Goal: Browse casually: Explore the website without a specific task or goal

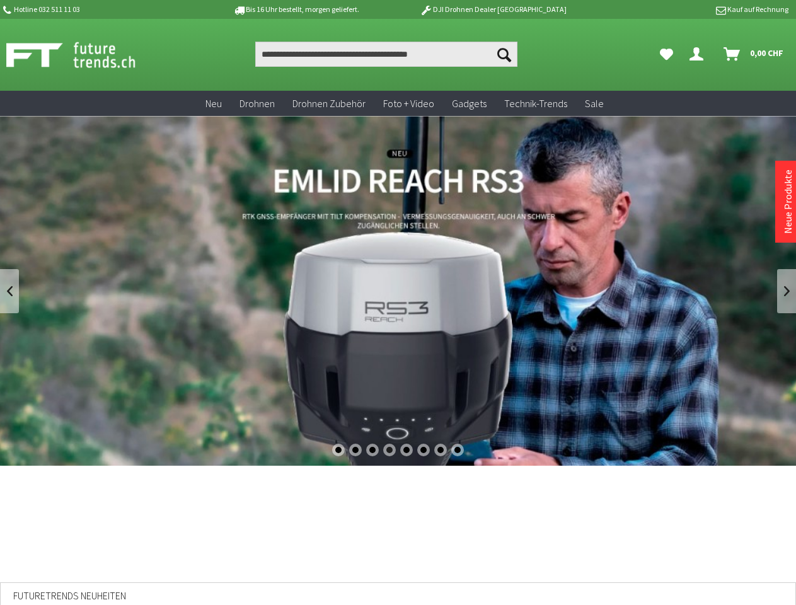
click at [338, 450] on div "1" at bounding box center [338, 449] width 13 height 13
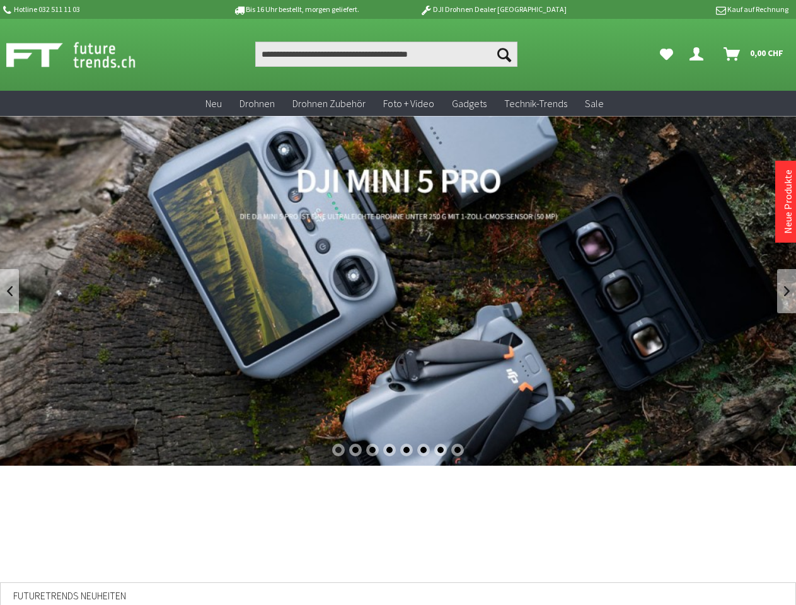
click at [355, 450] on div "2" at bounding box center [355, 449] width 13 height 13
click at [372, 450] on div "3" at bounding box center [372, 449] width 13 height 13
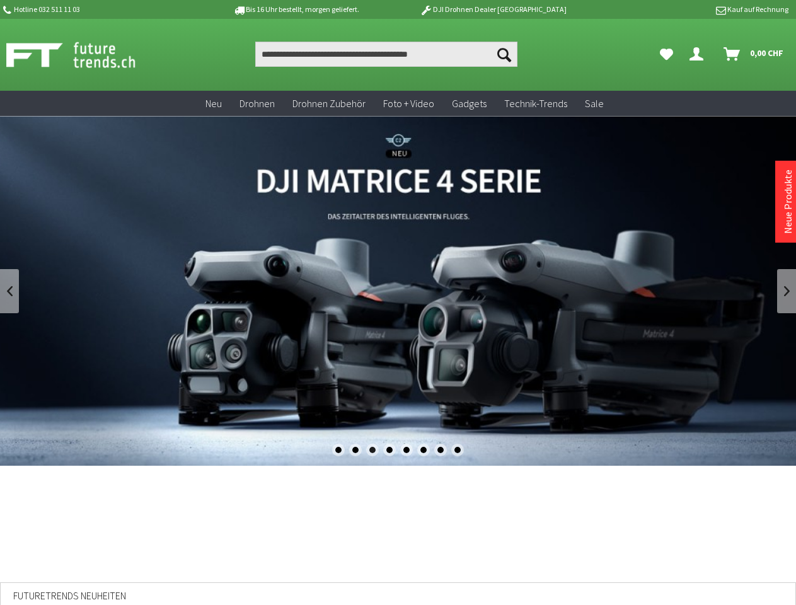
click at [389, 450] on div "4" at bounding box center [389, 449] width 13 height 13
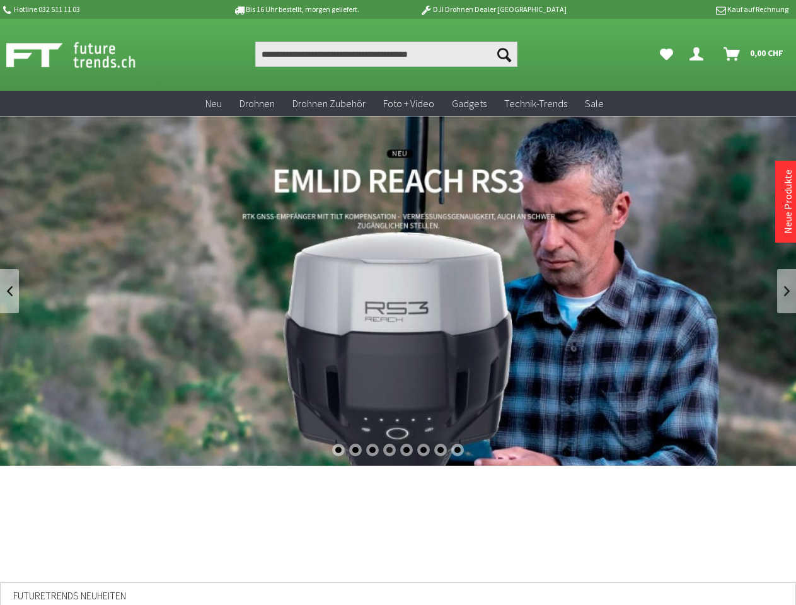
click at [406, 450] on div "5" at bounding box center [406, 449] width 13 height 13
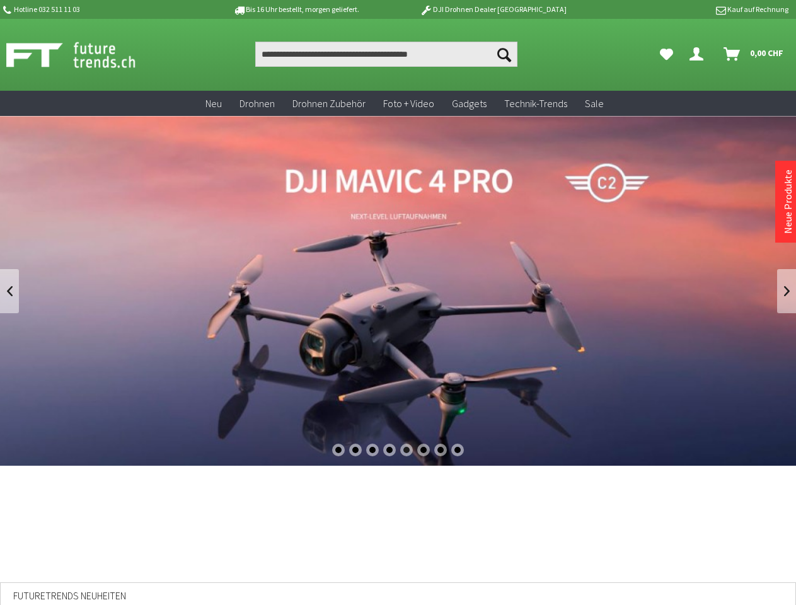
click at [423, 450] on div "6" at bounding box center [423, 449] width 13 height 13
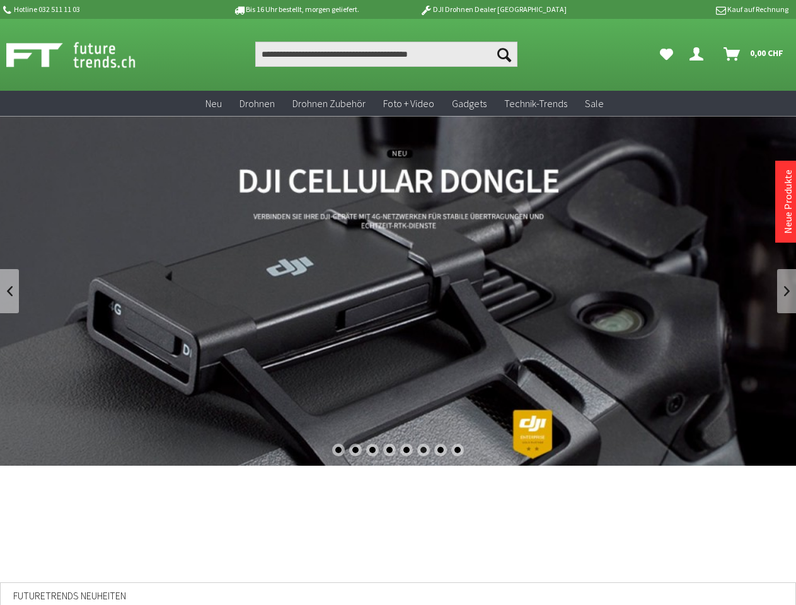
click at [441, 450] on div "7" at bounding box center [440, 449] width 13 height 13
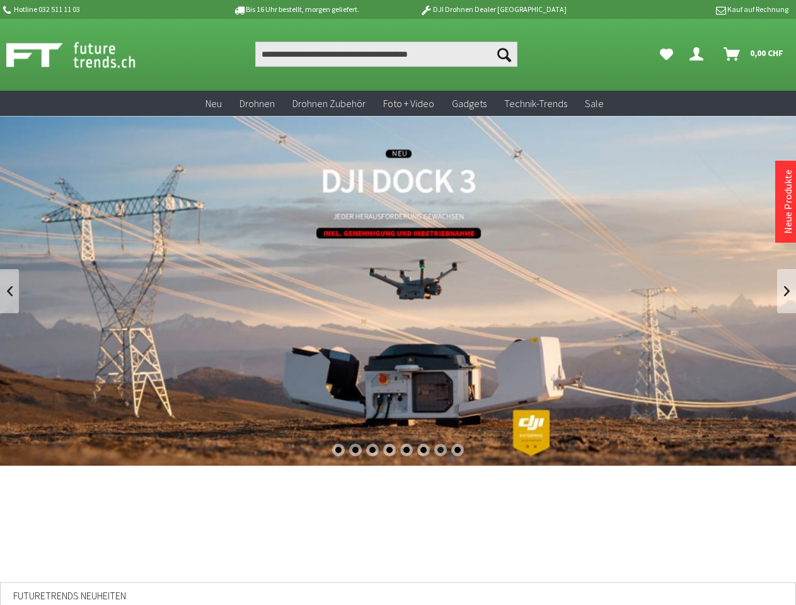
click at [458, 450] on div "8" at bounding box center [457, 449] width 13 height 13
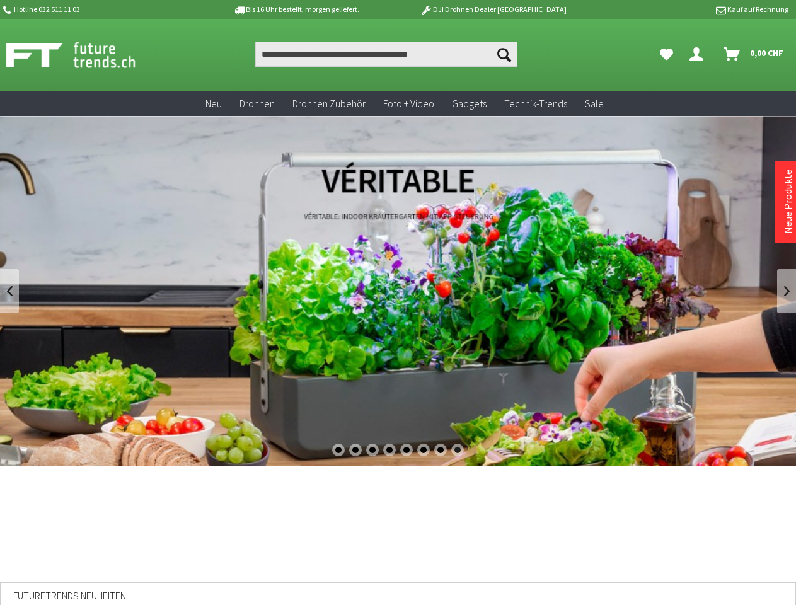
click at [9, 291] on link at bounding box center [9, 291] width 19 height 44
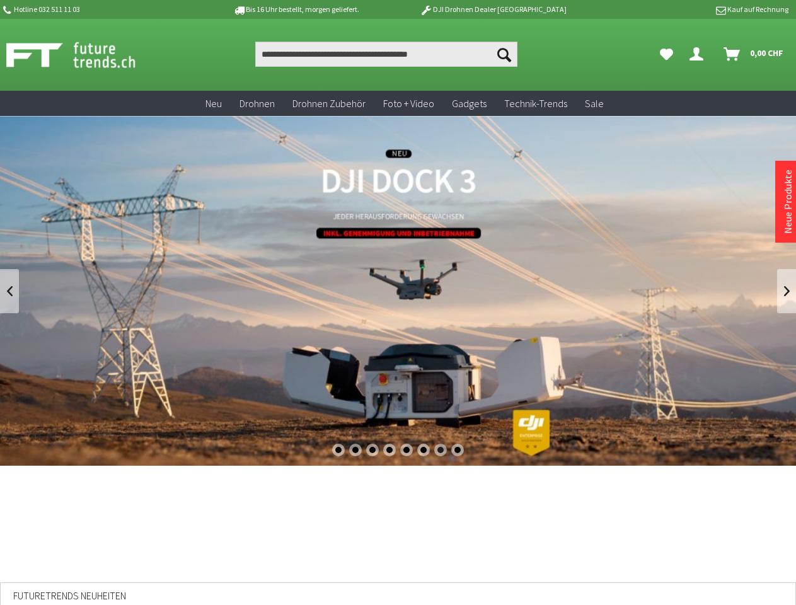
click at [786, 291] on link at bounding box center [786, 291] width 19 height 44
